Goal: Book appointment/travel/reservation

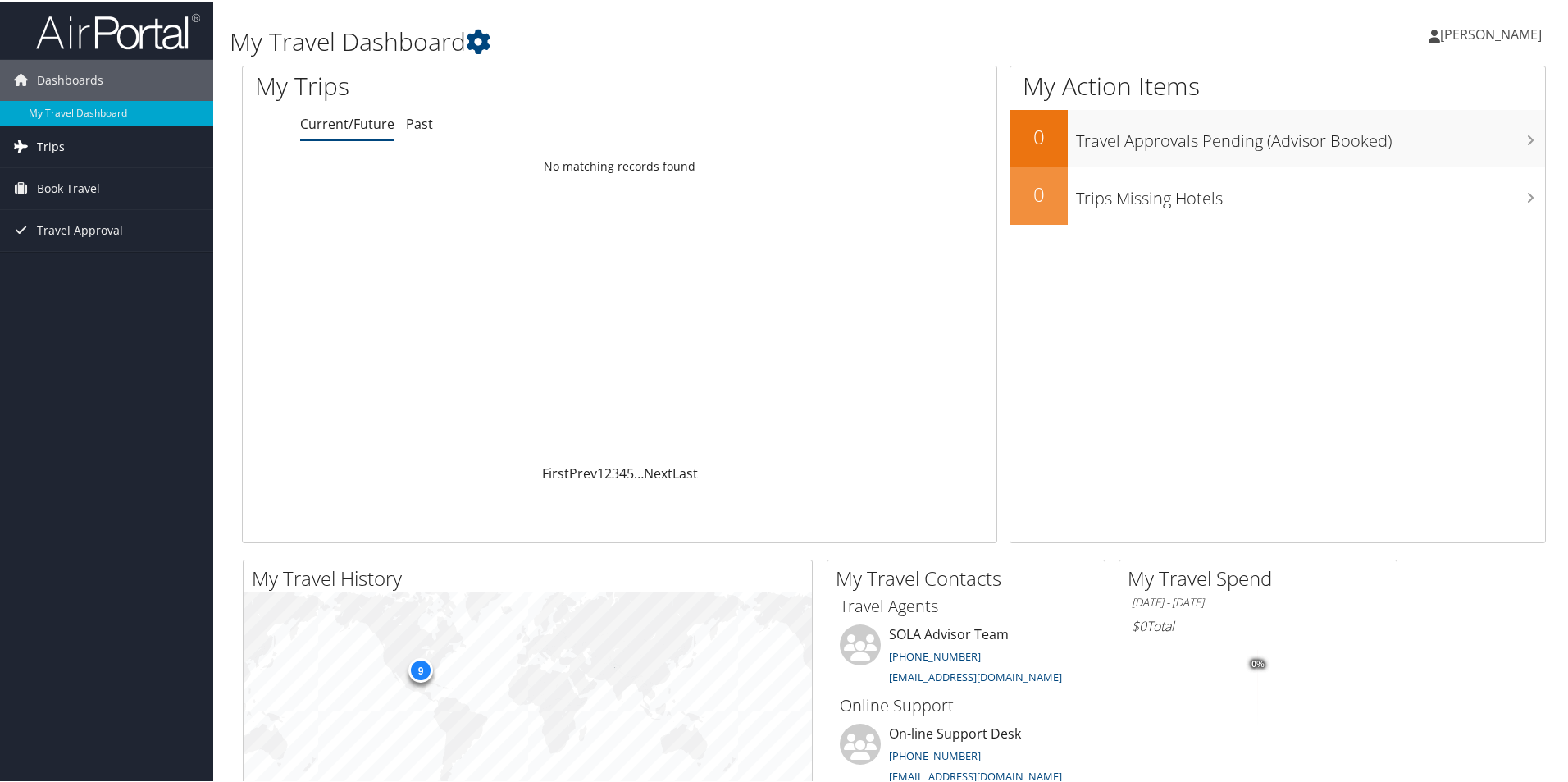
click at [37, 145] on span "Trips" at bounding box center [51, 145] width 28 height 41
click at [50, 258] on span "Book Travel" at bounding box center [69, 261] width 64 height 41
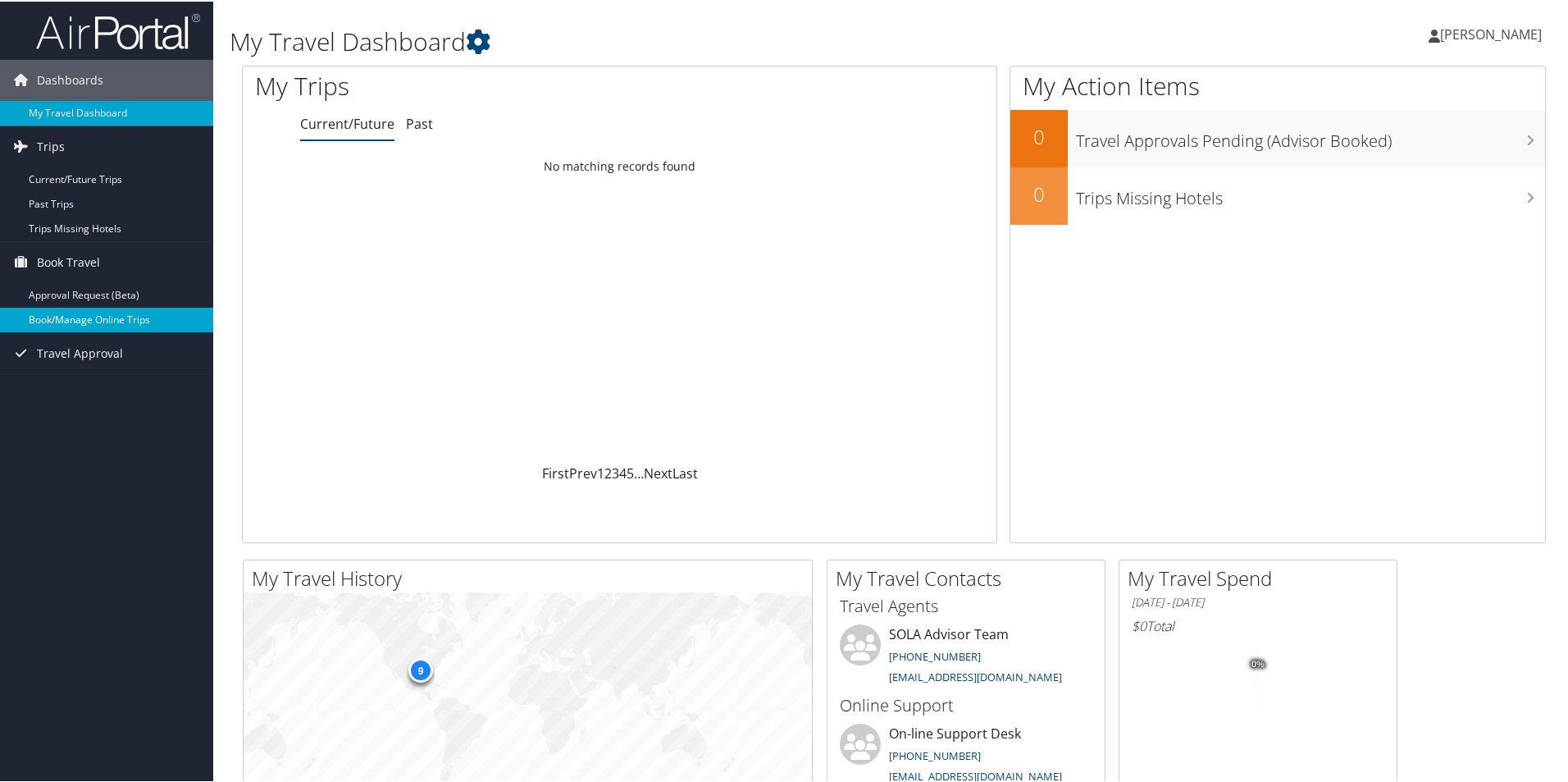
click at [69, 321] on link "Book/Manage Online Trips" at bounding box center [107, 318] width 213 height 25
